Goal: Check status: Check status

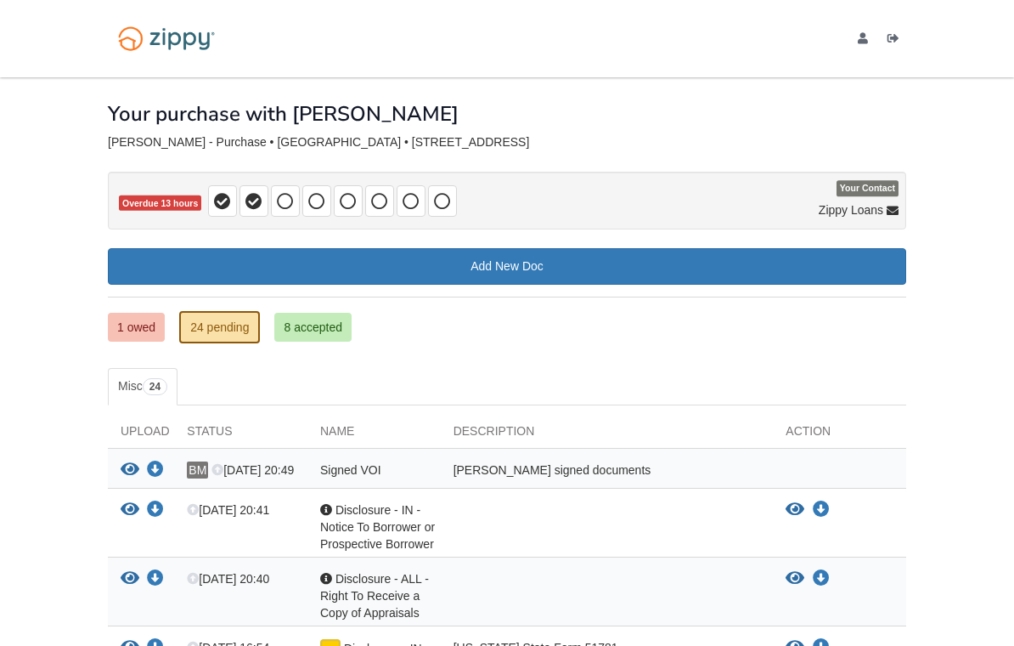
scroll to position [-38, 0]
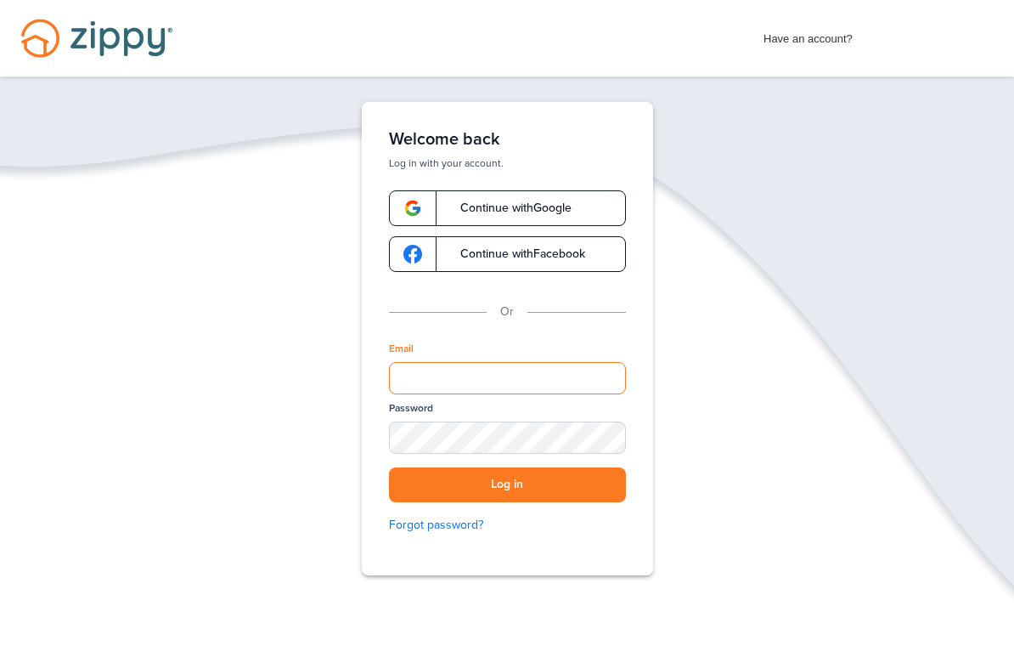
click at [481, 572] on div "Welcome back Log in with your account. Continue with Google Continue with Faceb…" at bounding box center [507, 338] width 291 height 473
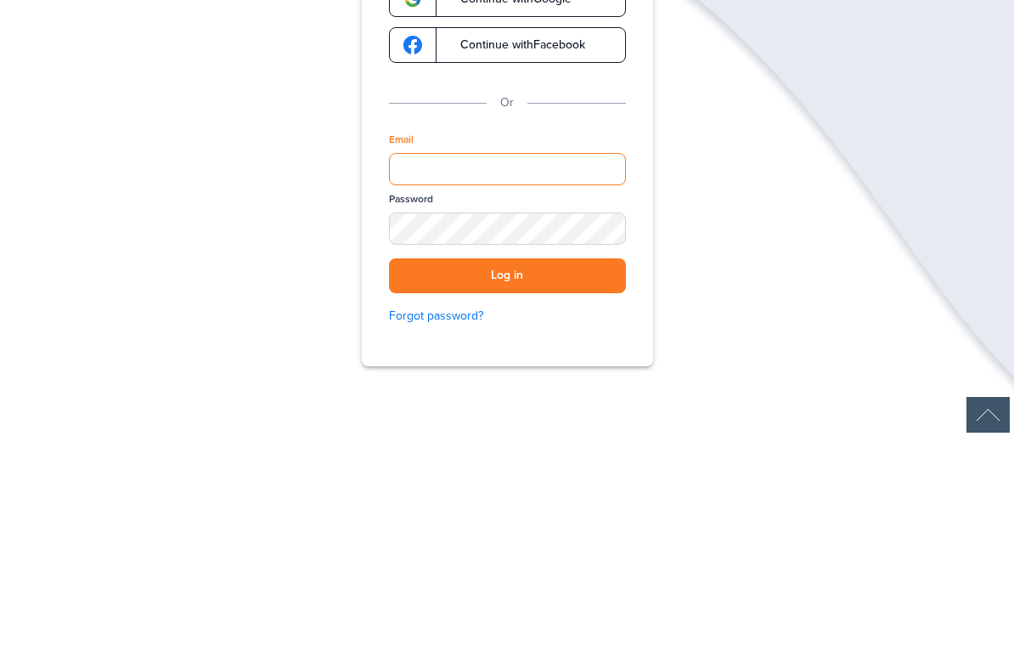
type input "**********"
click at [507, 467] on button "Log in" at bounding box center [507, 484] width 237 height 35
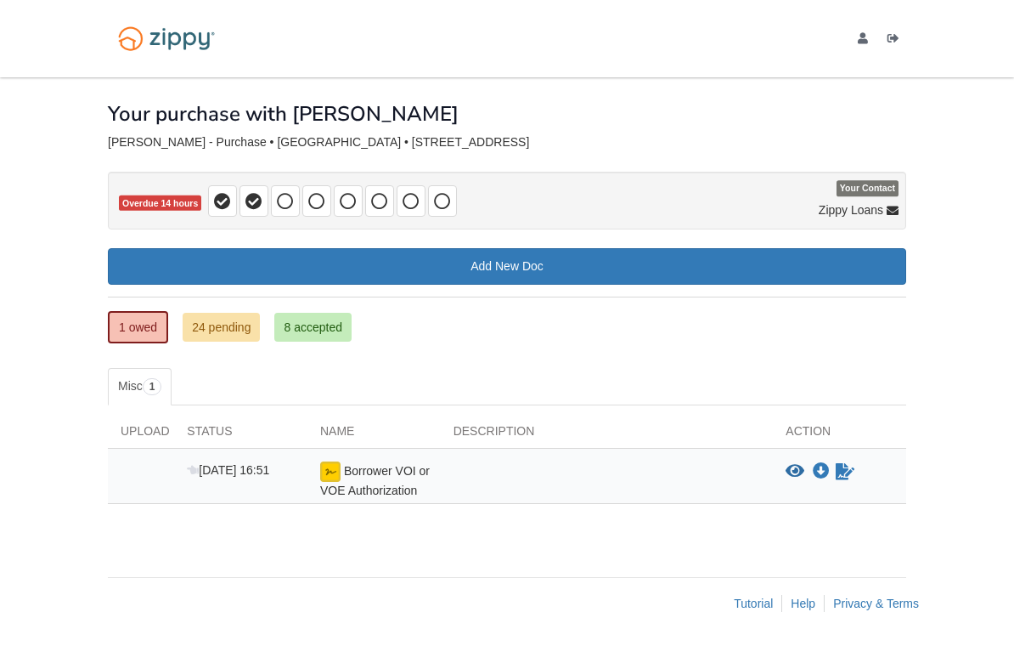
click at [314, 321] on link "8 accepted" at bounding box center [312, 327] width 77 height 29
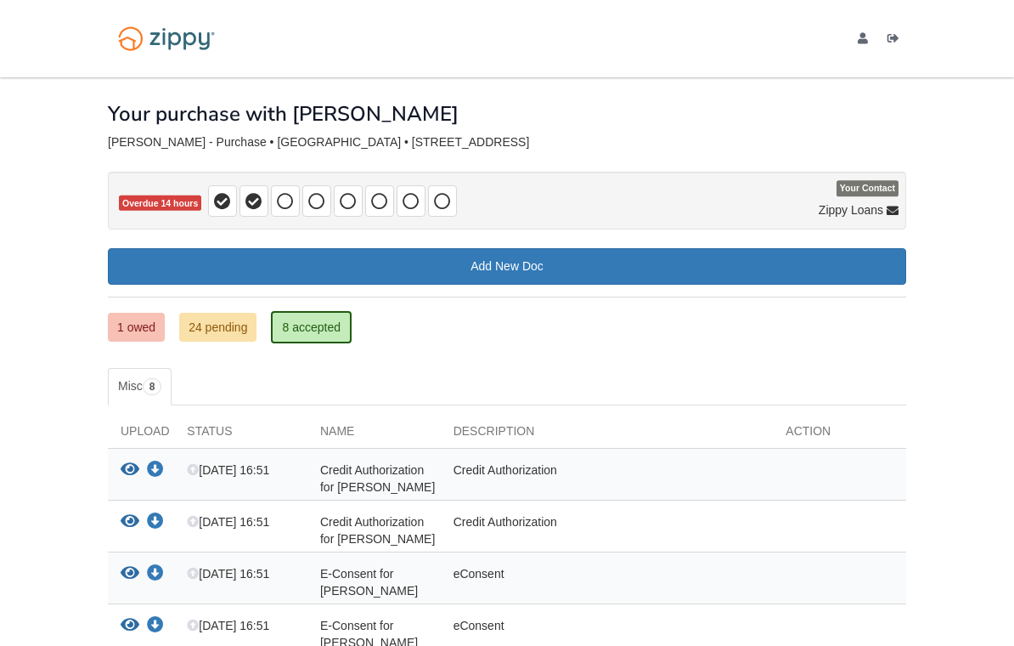
click at [223, 336] on link "24 pending" at bounding box center [217, 327] width 77 height 29
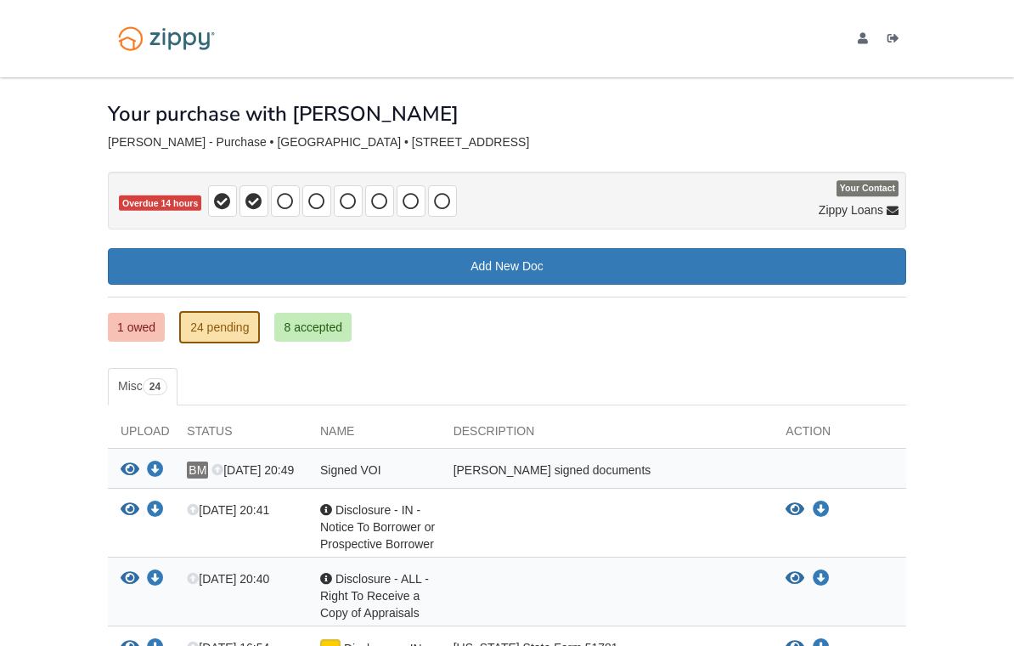
click at [156, 335] on link "1 owed" at bounding box center [136, 327] width 57 height 29
